Goal: Transaction & Acquisition: Purchase product/service

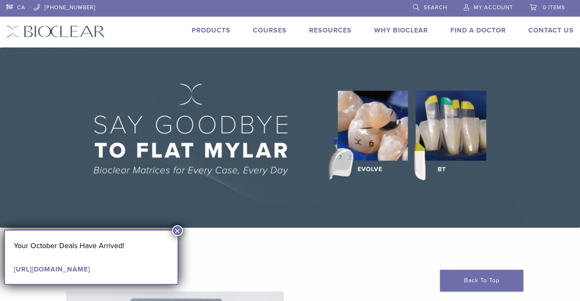
click at [215, 28] on link "Products" at bounding box center [211, 30] width 39 height 8
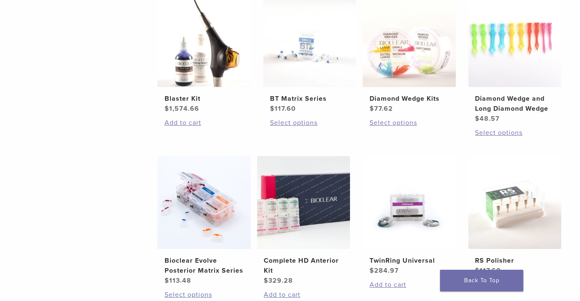
scroll to position [666, 0]
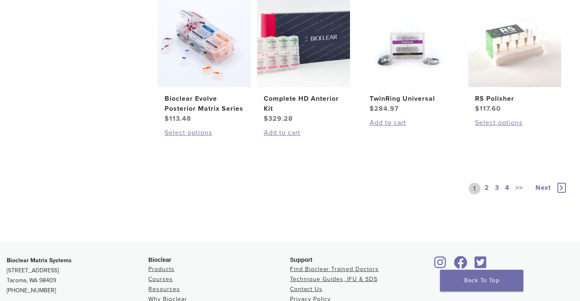
click at [482, 184] on div "1 2 3 4 >>" at bounding box center [498, 189] width 58 height 12
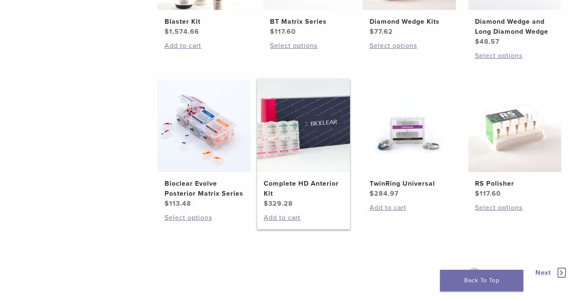
scroll to position [583, 0]
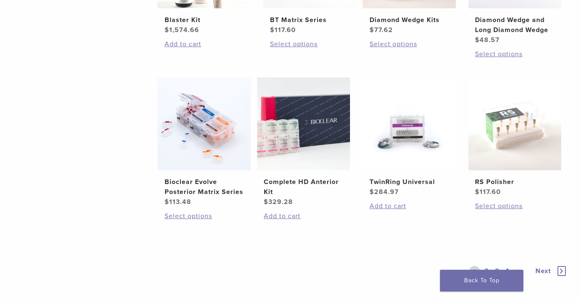
click at [563, 271] on icon at bounding box center [561, 271] width 8 height 10
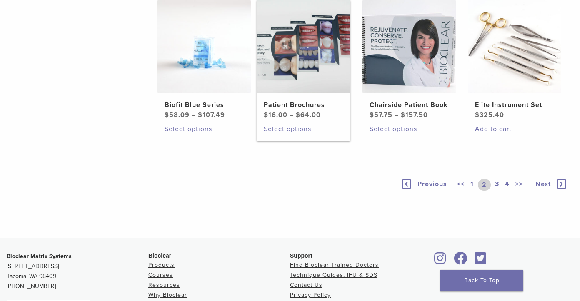
scroll to position [541, 0]
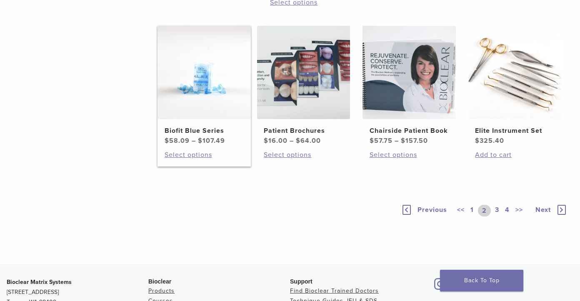
click at [207, 119] on img at bounding box center [203, 72] width 93 height 93
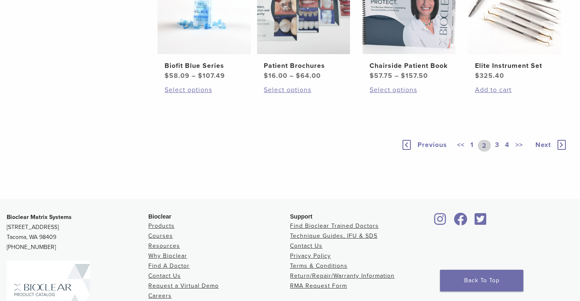
scroll to position [588, 0]
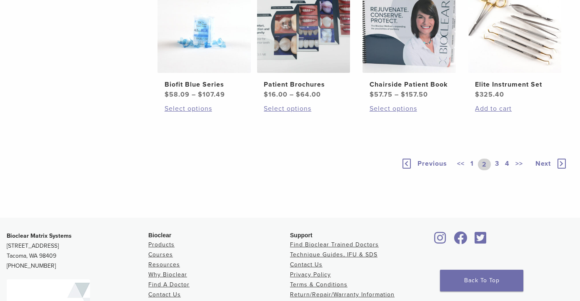
click at [494, 170] on link "3" at bounding box center [496, 165] width 7 height 12
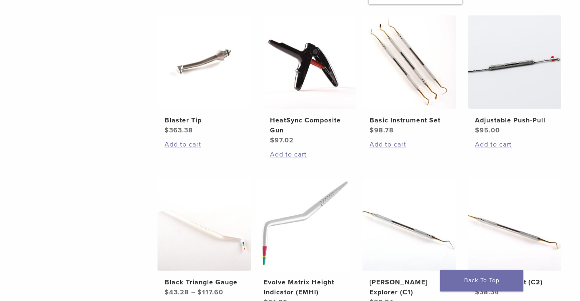
scroll to position [681, 0]
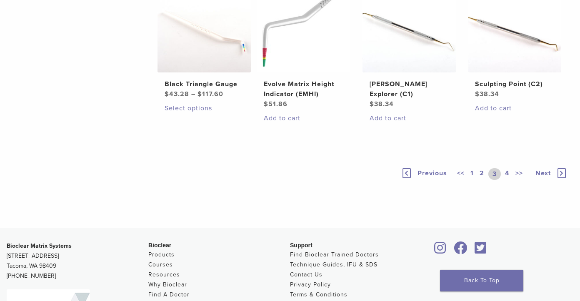
click at [508, 173] on link "4" at bounding box center [507, 174] width 8 height 12
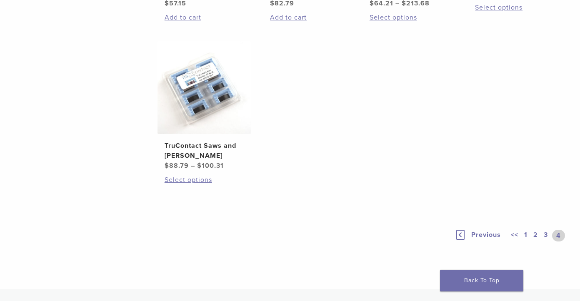
scroll to position [681, 0]
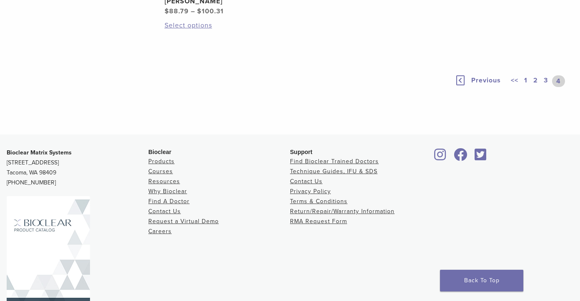
click at [547, 87] on link "3" at bounding box center [545, 81] width 7 height 12
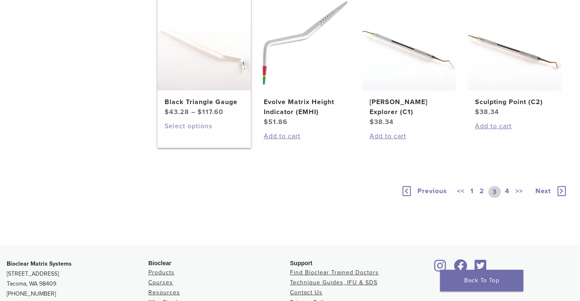
scroll to position [598, 0]
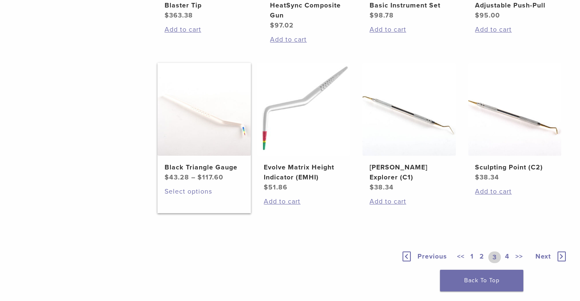
click at [194, 194] on link "Select options" at bounding box center [204, 192] width 79 height 10
click at [195, 128] on img at bounding box center [203, 109] width 93 height 93
click at [473, 255] on link "1" at bounding box center [472, 258] width 7 height 12
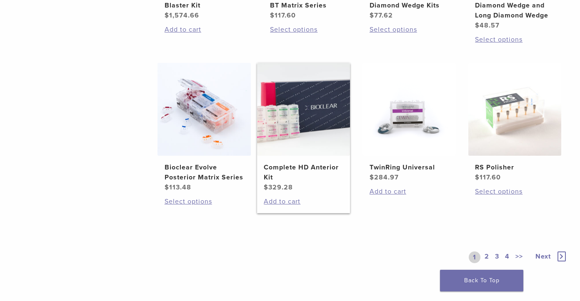
click at [286, 164] on h2 "Complete HD Anterior Kit" at bounding box center [303, 172] width 79 height 20
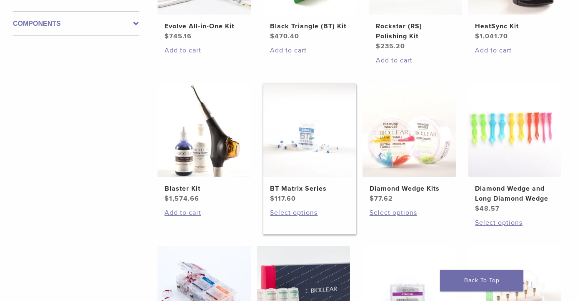
scroll to position [427, 0]
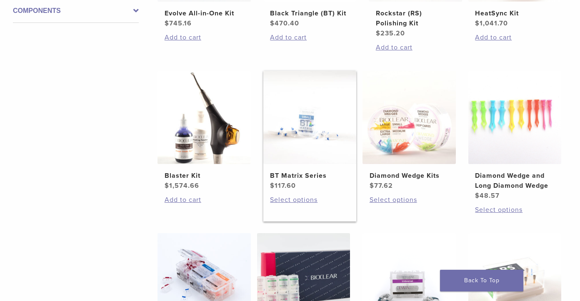
click at [312, 147] on img at bounding box center [309, 117] width 93 height 93
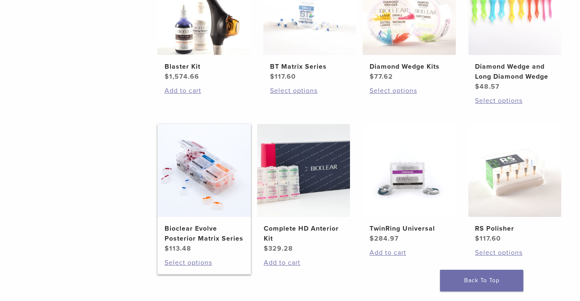
scroll to position [551, 0]
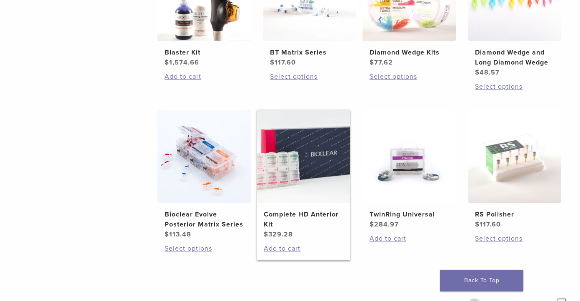
click at [302, 225] on h2 "Complete HD Anterior Kit" at bounding box center [303, 219] width 79 height 20
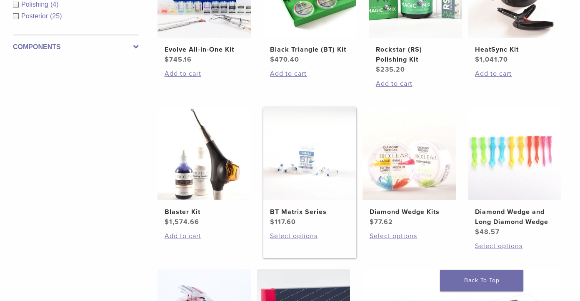
scroll to position [465, 0]
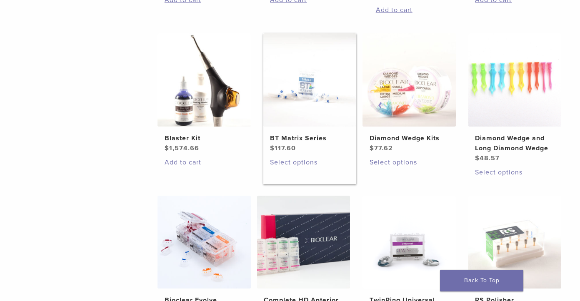
click at [320, 137] on h2 "BT Matrix Series" at bounding box center [309, 138] width 79 height 10
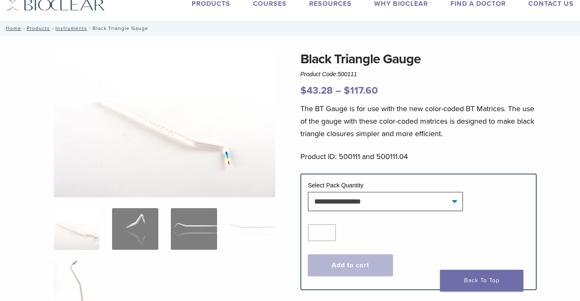
scroll to position [83, 0]
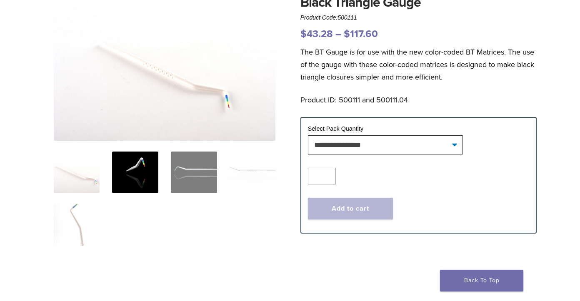
click at [139, 172] on img at bounding box center [135, 173] width 46 height 42
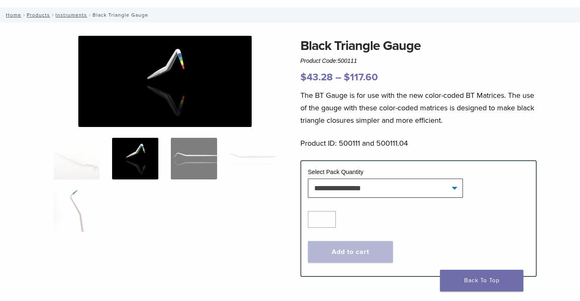
scroll to position [0, 0]
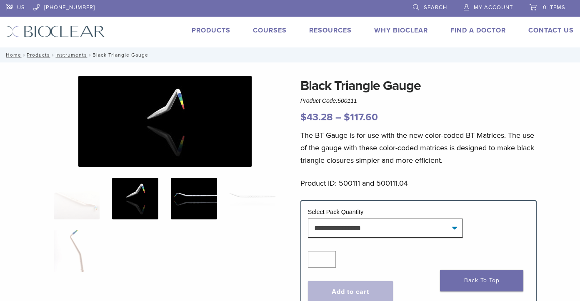
click at [196, 206] on img at bounding box center [194, 199] width 46 height 42
click at [137, 200] on img at bounding box center [135, 199] width 46 height 42
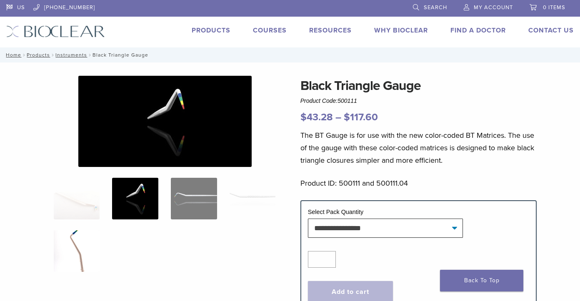
click at [73, 247] on img at bounding box center [77, 251] width 46 height 42
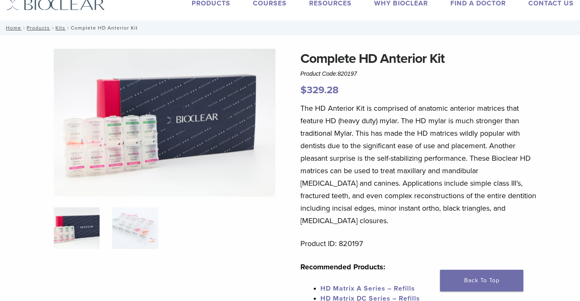
scroll to position [42, 0]
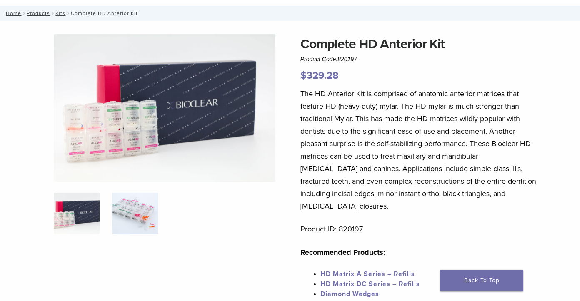
click at [142, 204] on img at bounding box center [135, 214] width 46 height 42
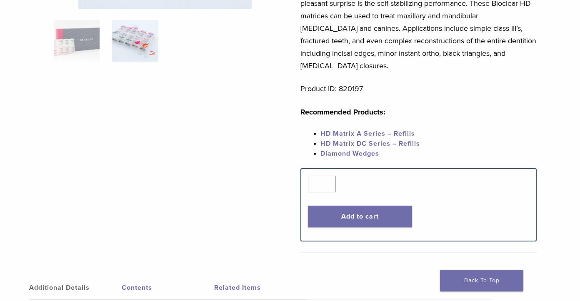
scroll to position [250, 0]
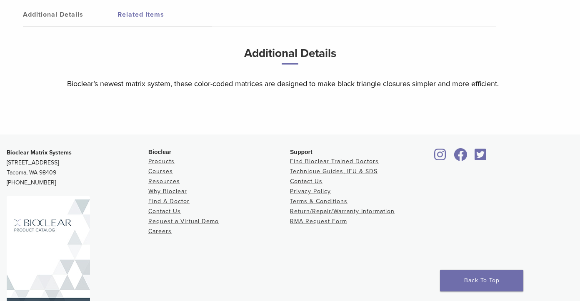
scroll to position [572, 0]
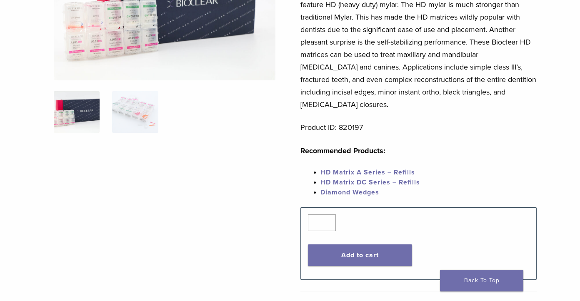
scroll to position [83, 0]
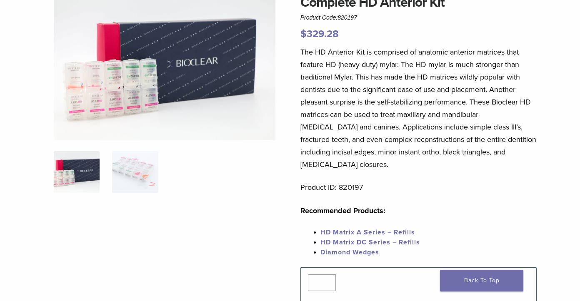
click at [357, 248] on link "Diamond Wedges" at bounding box center [349, 252] width 59 height 8
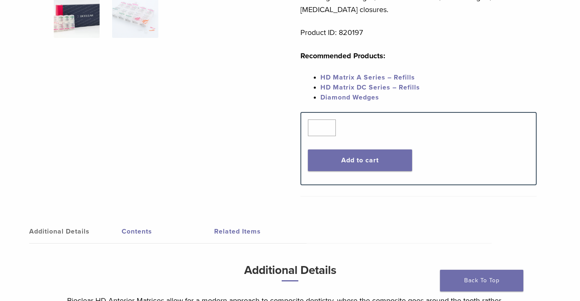
scroll to position [0, 0]
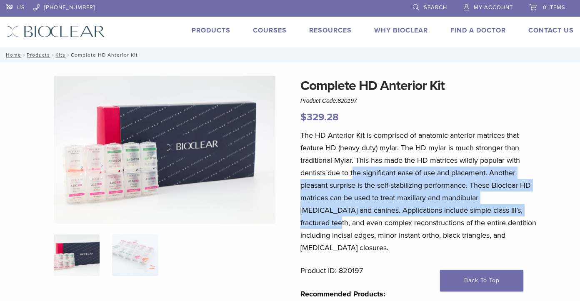
drag, startPoint x: 388, startPoint y: 180, endPoint x: 516, endPoint y: 210, distance: 131.3
click at [516, 210] on p "The HD Anterior Kit is comprised of anatomic anterior matrices that feature HD …" at bounding box center [418, 191] width 237 height 125
click at [374, 213] on p "The HD Anterior Kit is comprised of anatomic anterior matrices that feature HD …" at bounding box center [418, 191] width 237 height 125
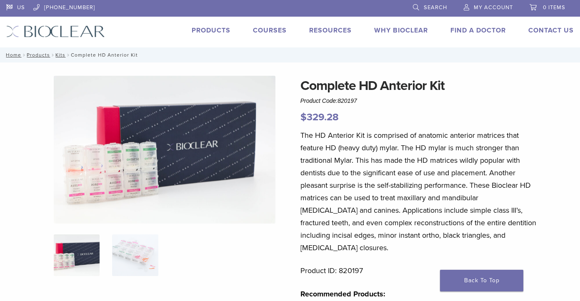
click at [406, 236] on p "The HD Anterior Kit is comprised of anatomic anterior matrices that feature HD …" at bounding box center [418, 191] width 237 height 125
click at [481, 232] on p "The HD Anterior Kit is comprised of anatomic anterior matrices that feature HD …" at bounding box center [418, 191] width 237 height 125
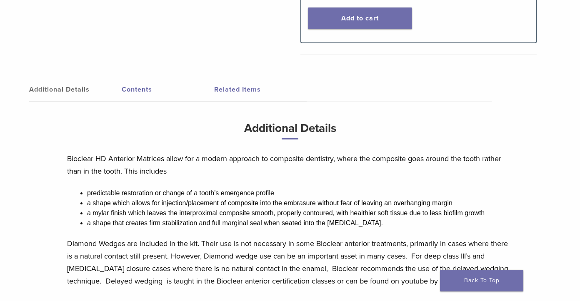
scroll to position [458, 0]
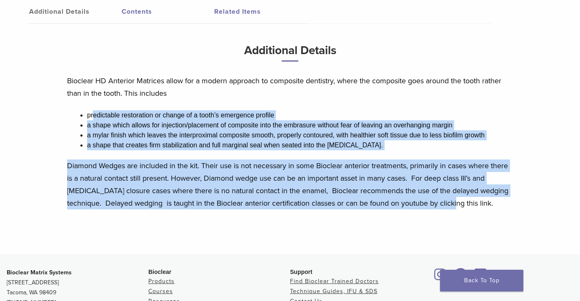
drag, startPoint x: 94, startPoint y: 100, endPoint x: 478, endPoint y: 198, distance: 395.8
click at [478, 198] on div "Bioclear HD Anterior Matrices allow for a modern approach to composite dentistr…" at bounding box center [290, 148] width 446 height 146
click at [505, 184] on p "Diamond Wedges are included in the kit. Their use is not necessary in some Bioc…" at bounding box center [290, 185] width 446 height 50
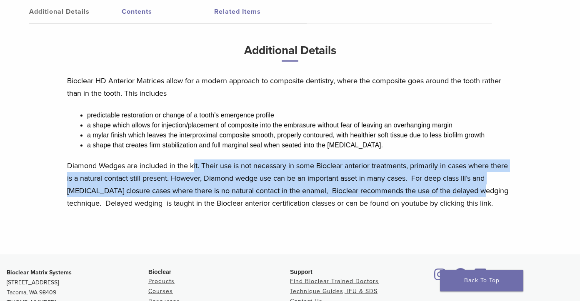
drag, startPoint x: 199, startPoint y: 152, endPoint x: 494, endPoint y: 182, distance: 296.3
click at [494, 182] on p "Diamond Wedges are included in the kit. Their use is not necessary in some Bioc…" at bounding box center [290, 185] width 446 height 50
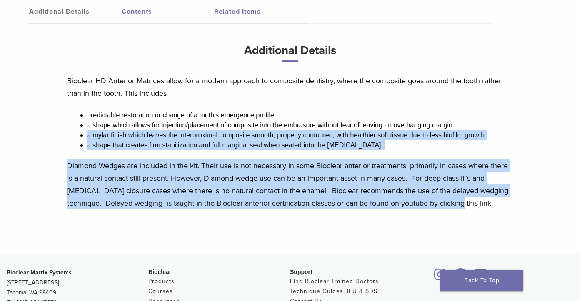
drag, startPoint x: 482, startPoint y: 190, endPoint x: 71, endPoint y: 120, distance: 416.6
click at [71, 120] on div "Bioclear HD Anterior Matrices allow for a modern approach to composite dentistr…" at bounding box center [290, 148] width 446 height 146
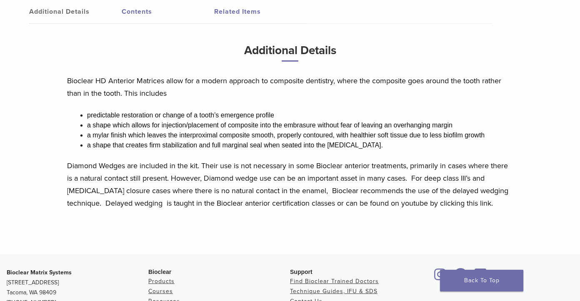
click at [77, 117] on div "Bioclear HD Anterior Matrices allow for a modern approach to composite dentistr…" at bounding box center [290, 148] width 446 height 146
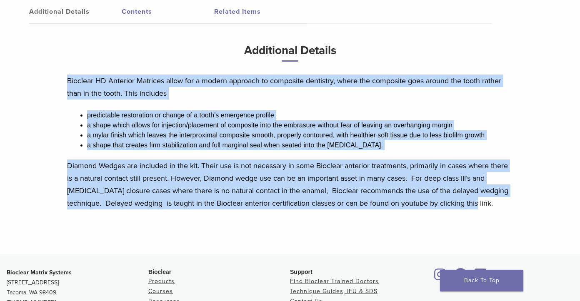
drag, startPoint x: 520, startPoint y: 187, endPoint x: 121, endPoint y: 50, distance: 421.9
click at [121, 50] on div "Additional Details Contents Related Items Additional Details Bioclear HD Anteri…" at bounding box center [289, 119] width 567 height 272
click at [121, 50] on h3 "Additional Details" at bounding box center [290, 54] width 446 height 28
drag, startPoint x: 504, startPoint y: 187, endPoint x: 32, endPoint y: 57, distance: 490.2
click at [32, 57] on div "Additional Details Contents Related Items Additional Details Bioclear HD Anteri…" at bounding box center [289, 119] width 567 height 272
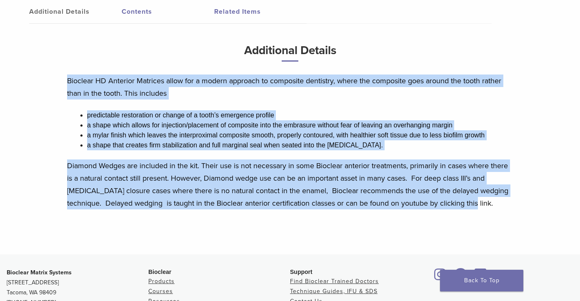
click at [396, 166] on p "Diamond Wedges are included in the kit. Their use is not necessary in some Bioc…" at bounding box center [290, 185] width 446 height 50
click at [143, 172] on p "Diamond Wedges are included in the kit. Their use is not necessary in some Bioc…" at bounding box center [290, 185] width 446 height 50
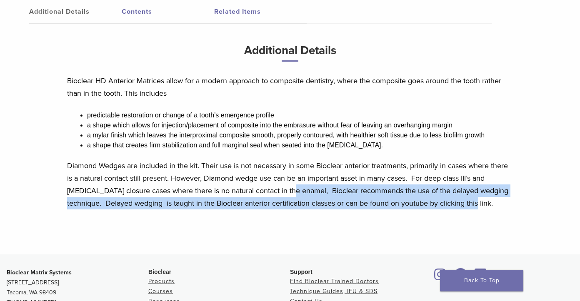
drag, startPoint x: 292, startPoint y: 184, endPoint x: 513, endPoint y: 190, distance: 221.7
click at [513, 190] on div "Additional Details Bioclear HD Anterior Matrices allow for a modern approach to…" at bounding box center [290, 130] width 458 height 180
click at [513, 191] on div "Additional Details Bioclear HD Anterior Matrices allow for a modern approach to…" at bounding box center [290, 130] width 458 height 180
click at [465, 189] on p "Diamond Wedges are included in the kit. Their use is not necessary in some Bioc…" at bounding box center [290, 185] width 446 height 50
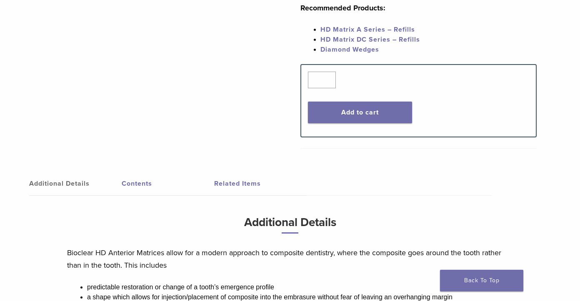
scroll to position [0, 0]
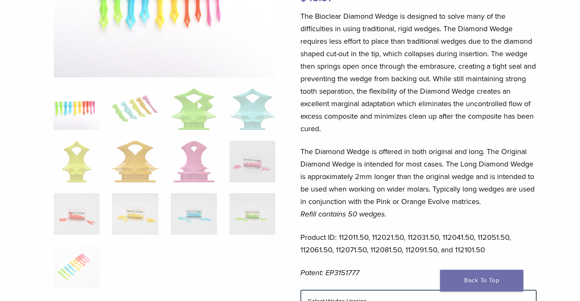
scroll to position [125, 0]
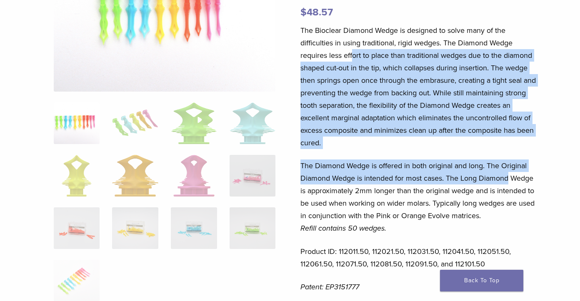
drag, startPoint x: 374, startPoint y: 60, endPoint x: 509, endPoint y: 179, distance: 180.0
click at [509, 179] on div "The Bioclear Diamond Wedge is designed to solve many of the difficulties in usi…" at bounding box center [418, 164] width 237 height 280
click at [509, 179] on p "The Diamond Wedge is offered in both original and long. The Original Diamond We…" at bounding box center [418, 197] width 237 height 75
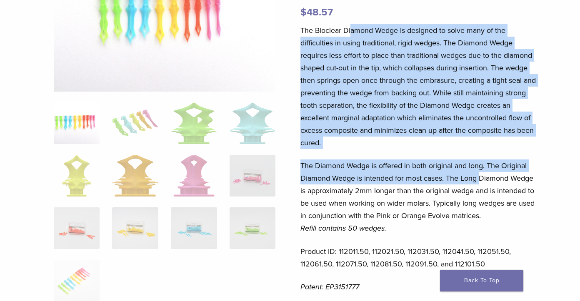
drag, startPoint x: 351, startPoint y: 28, endPoint x: 481, endPoint y: 182, distance: 201.9
click at [481, 182] on div "The Bioclear Diamond Wedge is designed to solve many of the difficulties in usi…" at bounding box center [418, 164] width 237 height 280
click at [481, 182] on p "The Diamond Wedge is offered in both original and long. The Original Diamond We…" at bounding box center [418, 197] width 237 height 75
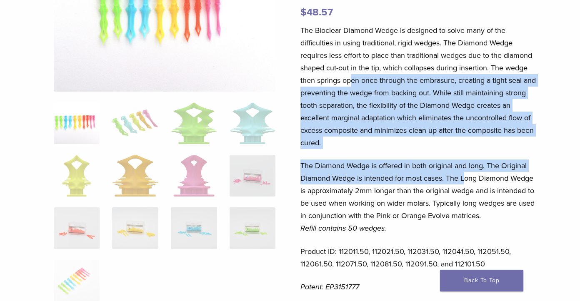
drag, startPoint x: 353, startPoint y: 75, endPoint x: 463, endPoint y: 176, distance: 149.5
click at [463, 176] on div "The Bioclear Diamond Wedge is designed to solve many of the difficulties in usi…" at bounding box center [418, 164] width 237 height 280
click at [463, 176] on p "The Diamond Wedge is offered in both original and long. The Original Diamond We…" at bounding box center [418, 197] width 237 height 75
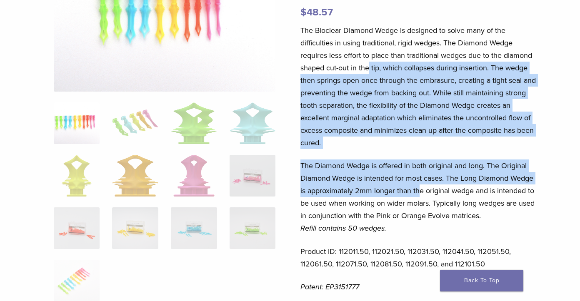
drag, startPoint x: 419, startPoint y: 195, endPoint x: 368, endPoint y: 73, distance: 132.6
click at [368, 73] on div "The Bioclear Diamond Wedge is designed to solve many of the difficulties in usi…" at bounding box center [418, 164] width 237 height 280
click at [368, 73] on p "The Bioclear Diamond Wedge is designed to solve many of the difficulties in usi…" at bounding box center [418, 86] width 237 height 125
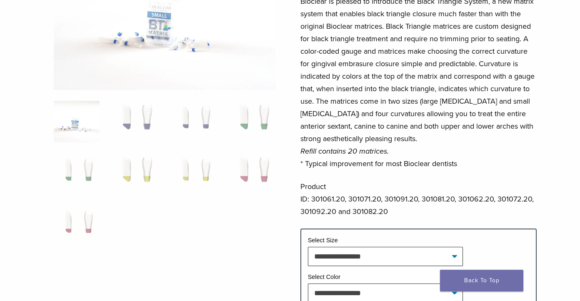
scroll to position [208, 0]
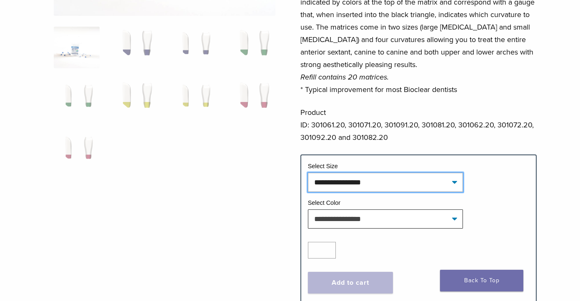
click at [396, 183] on select "**********" at bounding box center [385, 182] width 155 height 19
click at [308, 173] on select "**********" at bounding box center [385, 182] width 155 height 19
select select "*****"
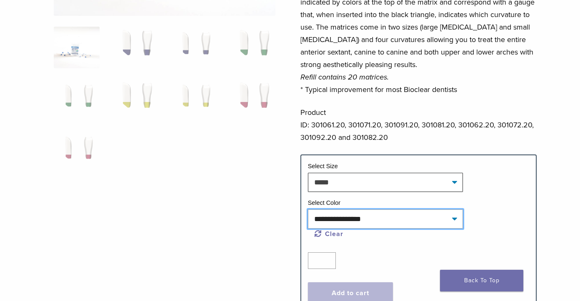
click at [414, 222] on select "**********" at bounding box center [385, 218] width 155 height 19
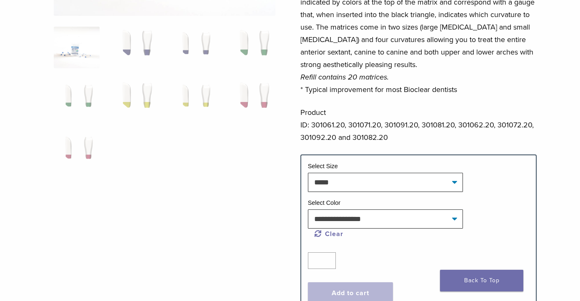
click at [456, 155] on form "**********" at bounding box center [418, 237] width 237 height 164
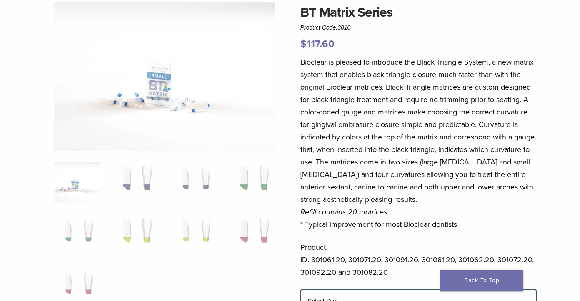
scroll to position [125, 0]
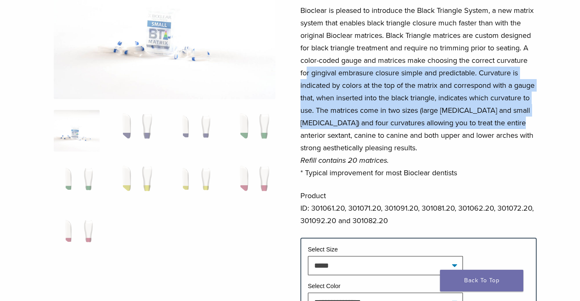
drag, startPoint x: 305, startPoint y: 74, endPoint x: 495, endPoint y: 127, distance: 197.3
click at [495, 127] on p "Bioclear is pleased to introduce the Black Triangle System, a new matrix system…" at bounding box center [418, 91] width 237 height 175
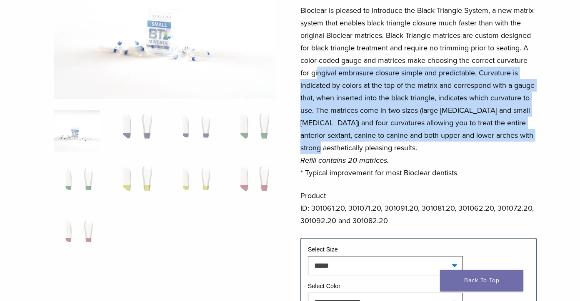
drag, startPoint x: 534, startPoint y: 140, endPoint x: 318, endPoint y: 70, distance: 226.4
click at [318, 70] on p "Bioclear is pleased to introduce the Black Triangle System, a new matrix system…" at bounding box center [418, 91] width 237 height 175
click at [318, 69] on p "Bioclear is pleased to introduce the Black Triangle System, a new matrix system…" at bounding box center [418, 91] width 237 height 175
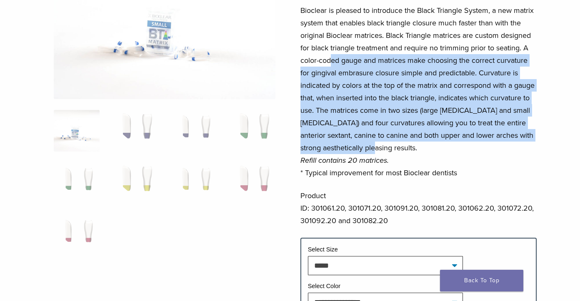
drag, startPoint x: 417, startPoint y: 152, endPoint x: 329, endPoint y: 63, distance: 124.9
click at [329, 63] on p "Bioclear is pleased to introduce the Black Triangle System, a new matrix system…" at bounding box center [418, 91] width 237 height 175
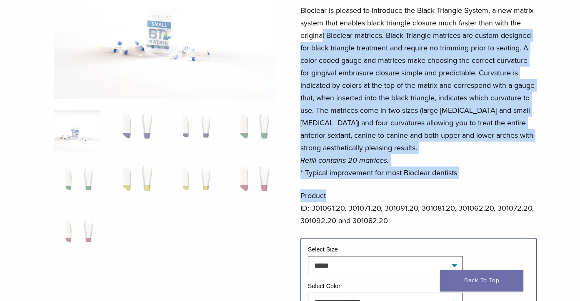
drag, startPoint x: 323, startPoint y: 34, endPoint x: 479, endPoint y: 189, distance: 219.7
click at [479, 189] on div "Bioclear is pleased to introduce the Black Triangle System, a new matrix system…" at bounding box center [418, 121] width 237 height 234
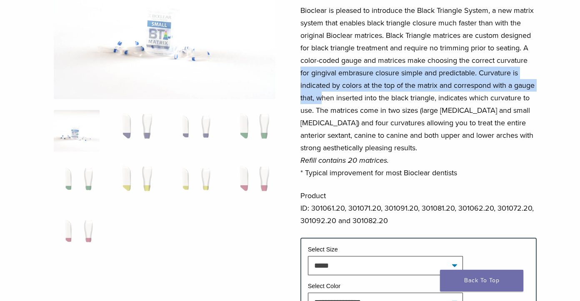
drag, startPoint x: 291, startPoint y: 73, endPoint x: 321, endPoint y: 103, distance: 42.1
click at [321, 103] on div "**********" at bounding box center [290, 181] width 580 height 461
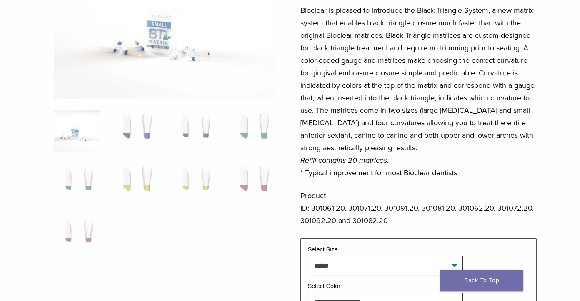
click at [285, 54] on div "**********" at bounding box center [290, 181] width 580 height 461
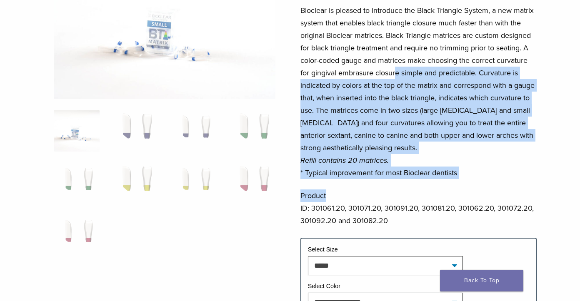
drag, startPoint x: 446, startPoint y: 199, endPoint x: 395, endPoint y: 75, distance: 134.3
click at [395, 75] on div "Bioclear is pleased to introduce the Black Triangle System, a new matrix system…" at bounding box center [418, 121] width 237 height 234
click at [395, 76] on p "Bioclear is pleased to introduce the Black Triangle System, a new matrix system…" at bounding box center [418, 91] width 237 height 175
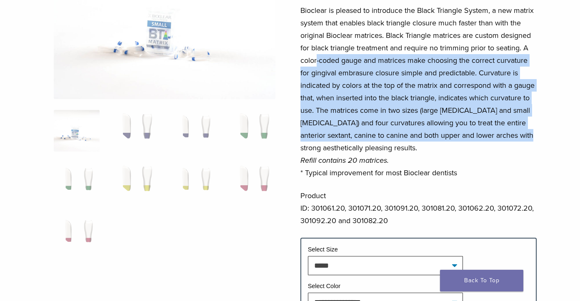
drag, startPoint x: 316, startPoint y: 60, endPoint x: 504, endPoint y: 133, distance: 201.1
click at [504, 133] on p "Bioclear is pleased to introduce the Black Triangle System, a new matrix system…" at bounding box center [418, 91] width 237 height 175
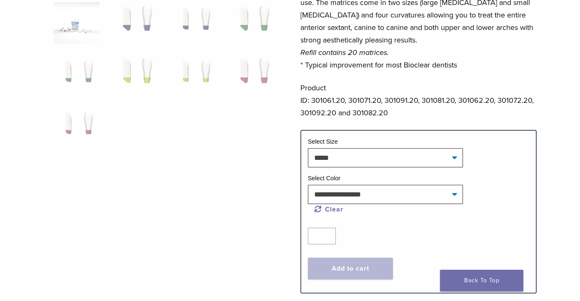
scroll to position [250, 0]
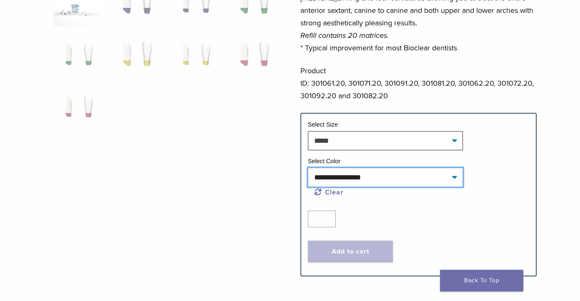
click at [393, 177] on select "**********" at bounding box center [385, 177] width 155 height 19
select select "****"
click at [308, 168] on select "**********" at bounding box center [385, 177] width 155 height 19
select select "*****"
select select "****"
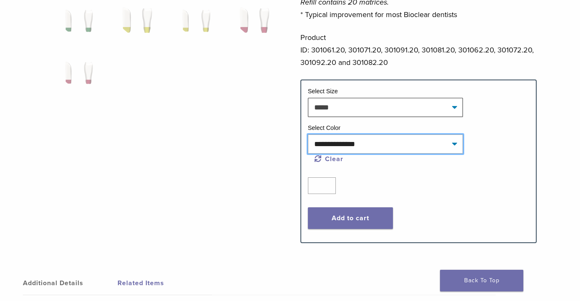
scroll to position [292, 0]
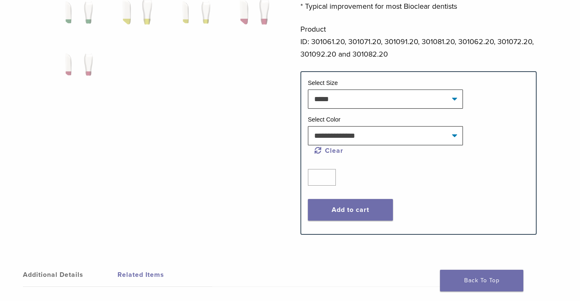
click at [261, 116] on div at bounding box center [165, 2] width 222 height 437
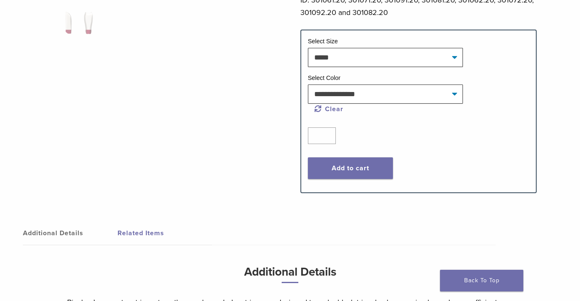
scroll to position [250, 0]
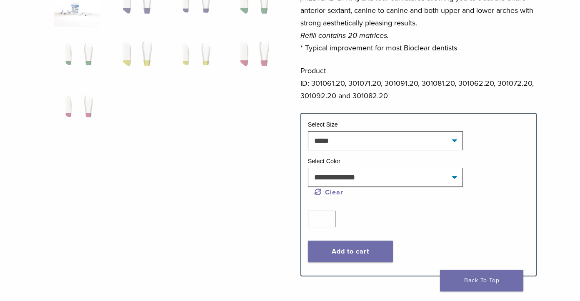
click at [357, 281] on div "BT Matrix Series Product Code: 3010 $ 117.60 Bioclear is pleased to introduce t…" at bounding box center [418, 56] width 237 height 461
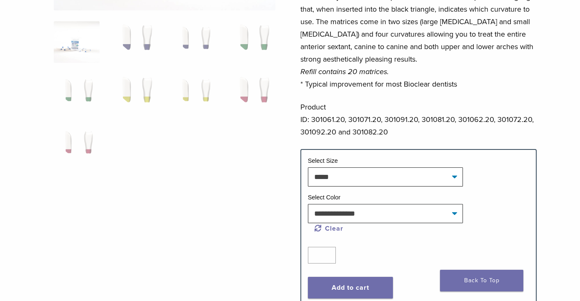
scroll to position [167, 0]
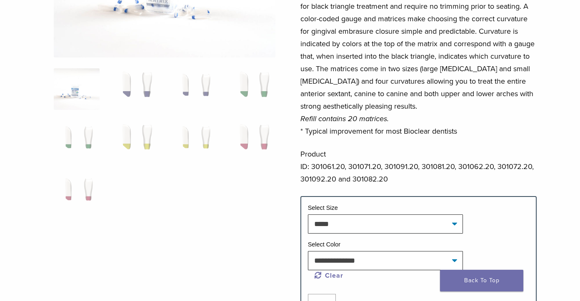
click at [210, 289] on div at bounding box center [165, 127] width 222 height 437
